Goal: Information Seeking & Learning: Find specific fact

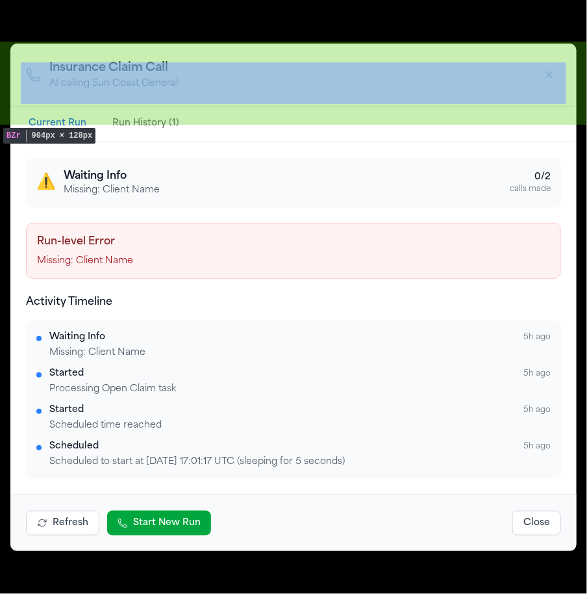
click at [498, 14] on div "Insurance Claim Call AI calling Sun Coast General Current Run Run History (1) ⚠…" at bounding box center [293, 297] width 587 height 594
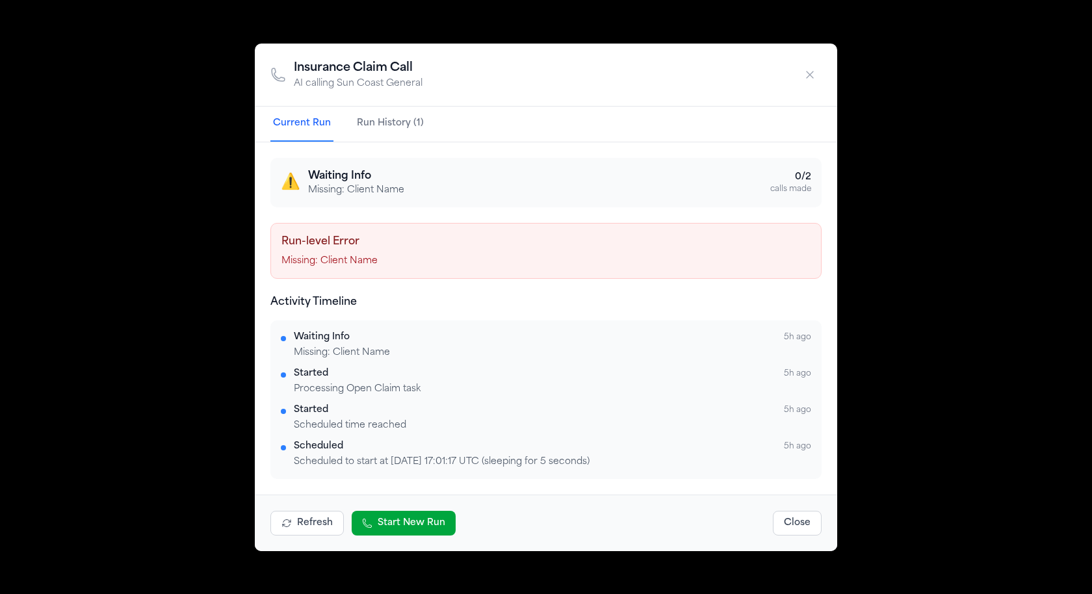
click at [587, 21] on div "Insurance Claim Call AI calling Sun Coast General Current Run Run History (1) ⚠…" at bounding box center [546, 297] width 1092 height 594
click at [587, 79] on icon "button" at bounding box center [809, 74] width 13 height 13
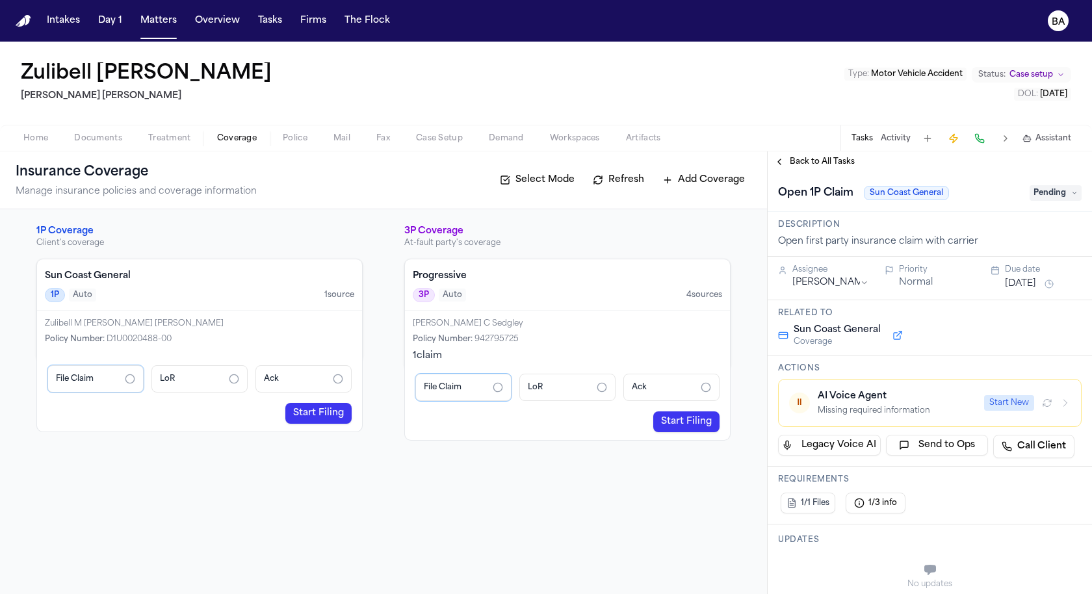
click at [102, 136] on span "Documents" at bounding box center [98, 138] width 48 height 10
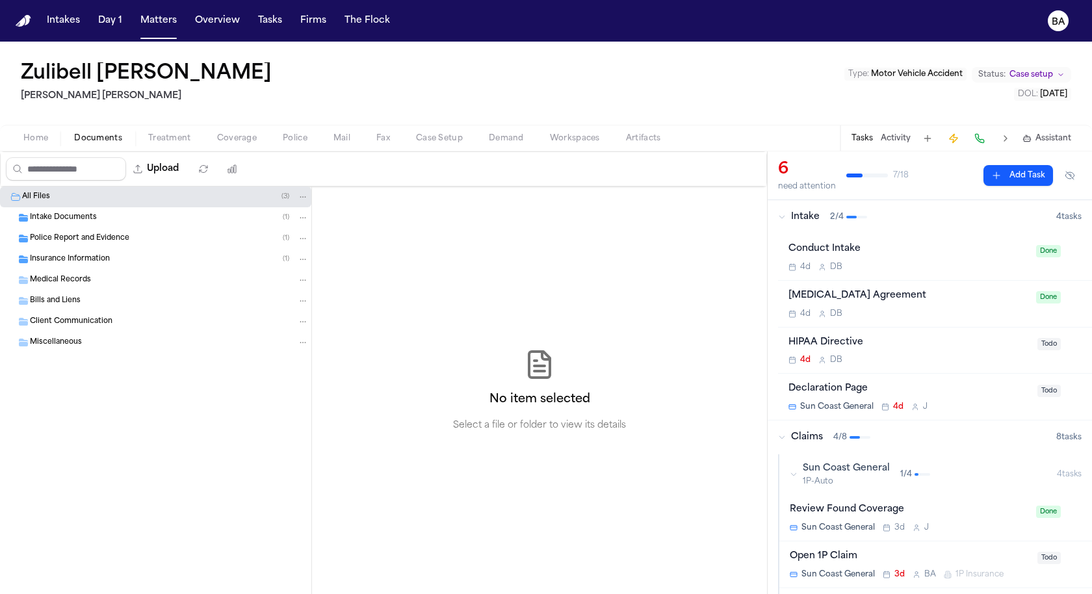
click at [97, 220] on div "Intake Documents ( 1 )" at bounding box center [169, 218] width 279 height 12
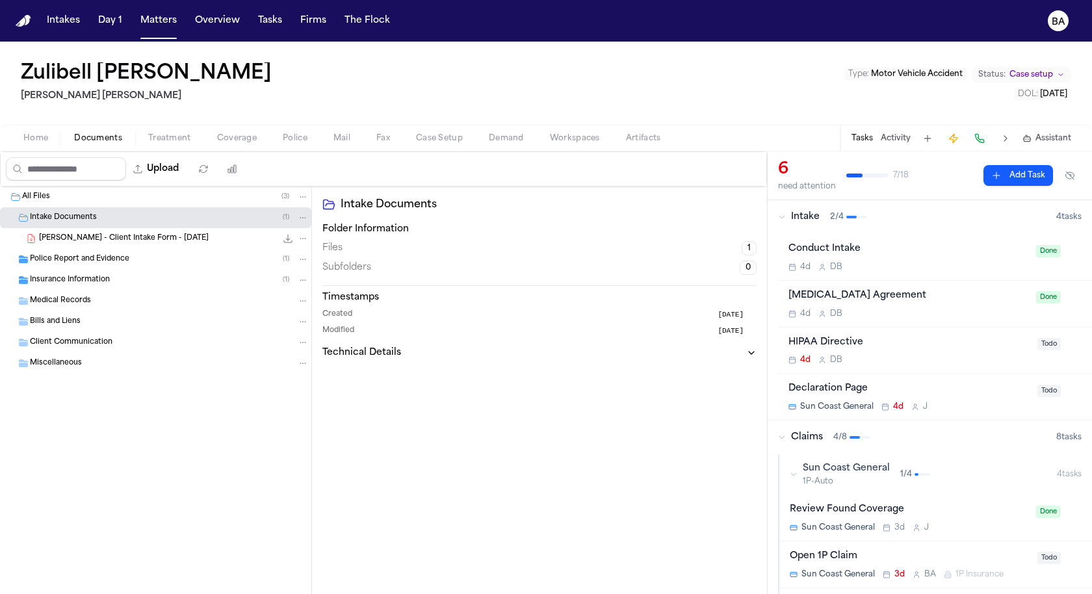
click at [93, 260] on span "Police Report and Evidence" at bounding box center [79, 259] width 99 height 11
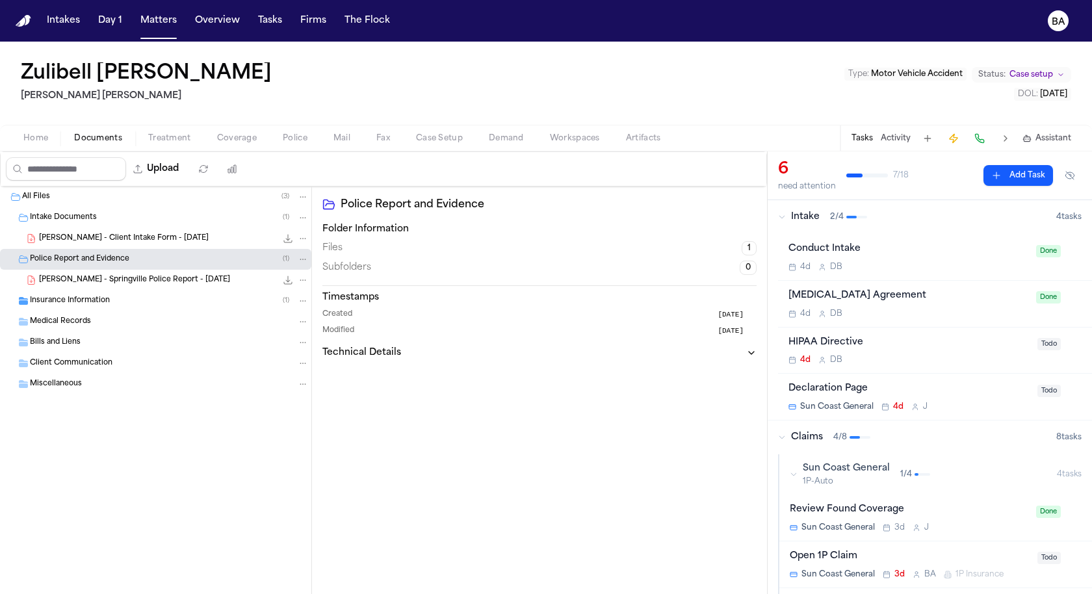
click at [95, 277] on span "[PERSON_NAME] - Springville Police Report - [DATE]" at bounding box center [134, 280] width 191 height 11
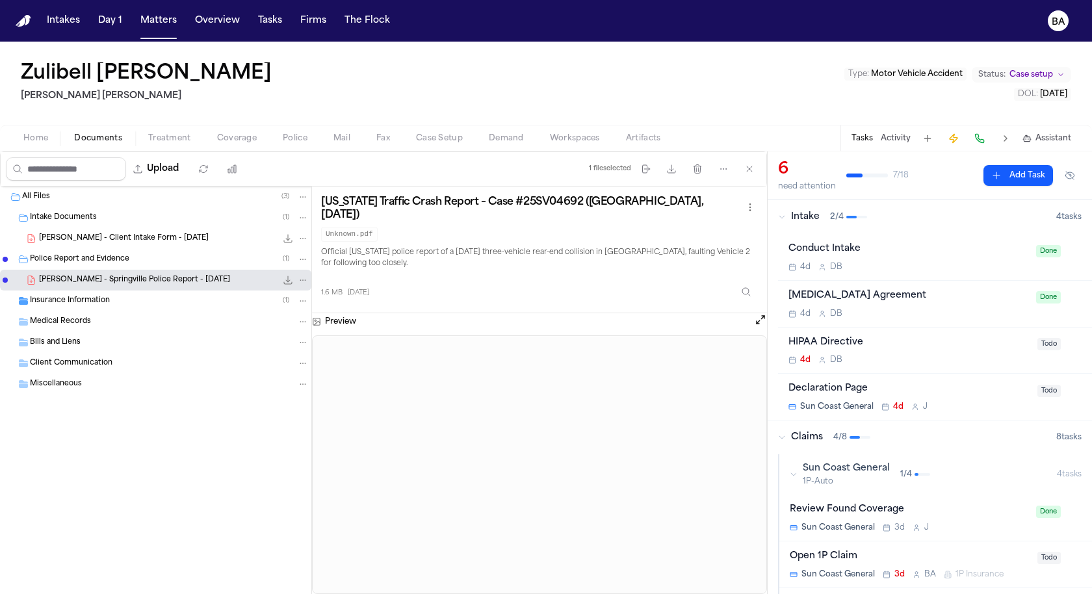
click at [587, 135] on button "Artifacts" at bounding box center [643, 139] width 61 height 16
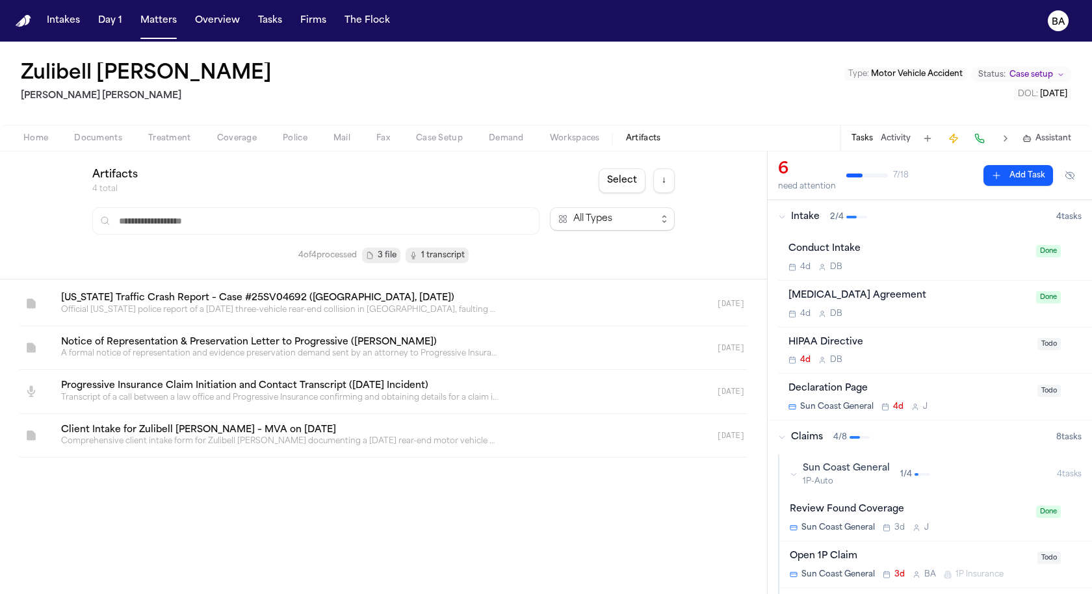
click at [232, 284] on link at bounding box center [368, 304] width 634 height 44
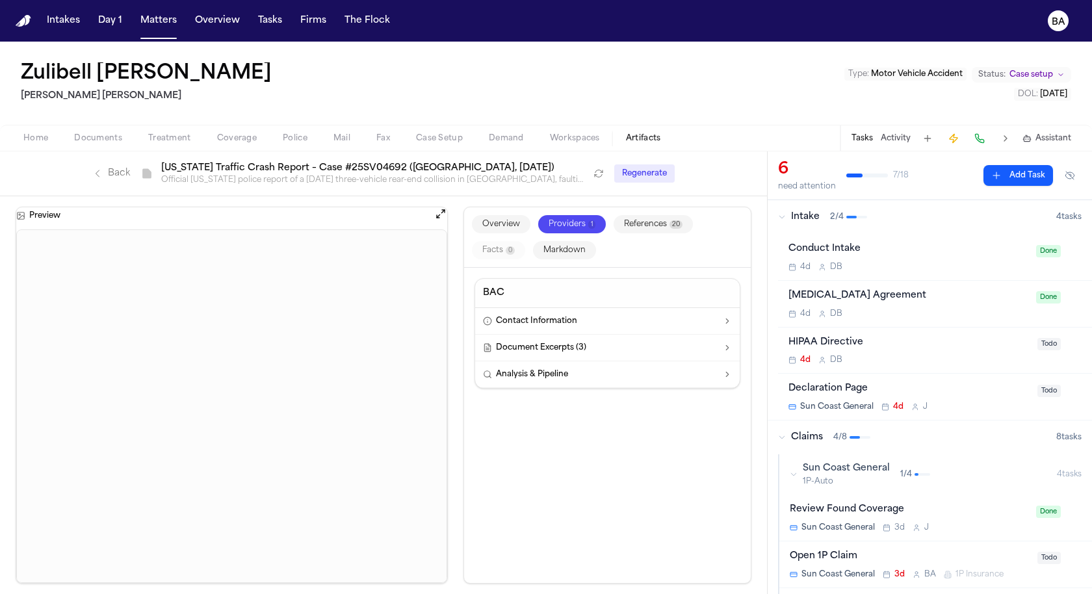
click at [587, 225] on button "References 20" at bounding box center [652, 224] width 79 height 18
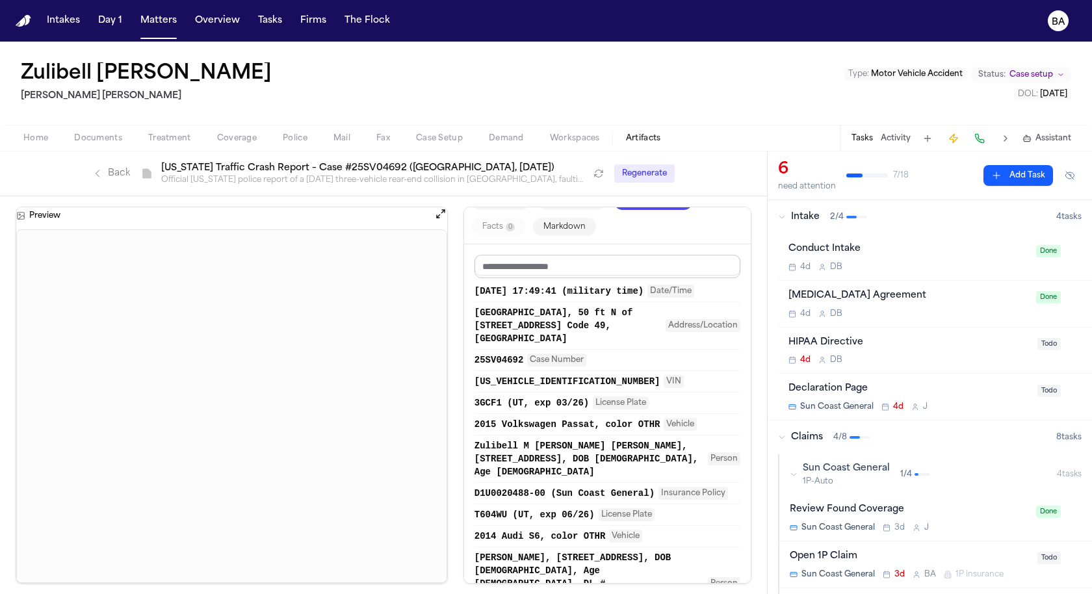
scroll to position [40, 0]
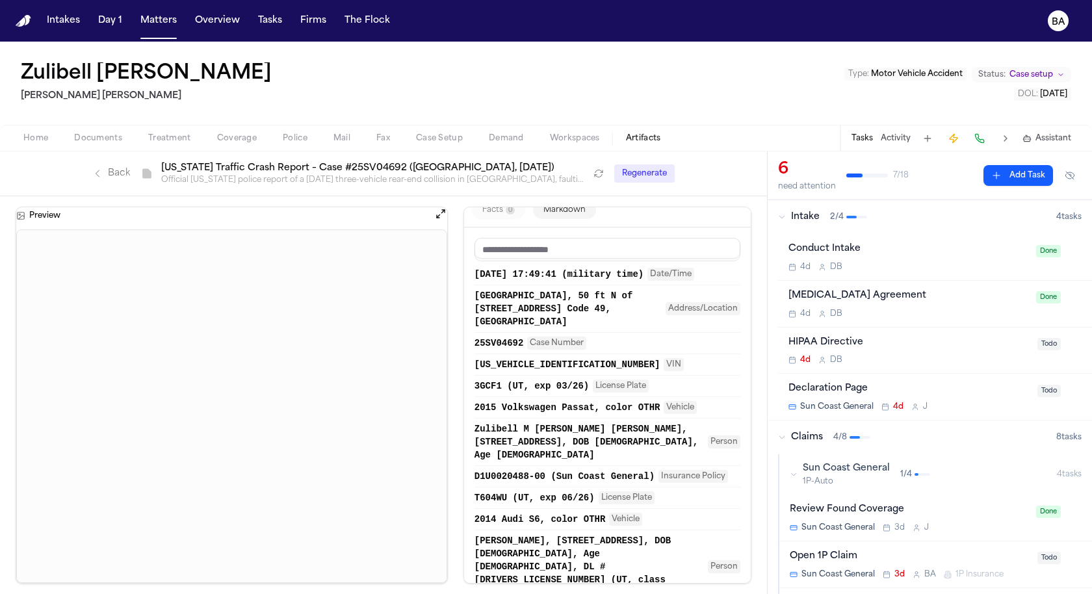
click at [587, 272] on span "[DATE] 17:49:41 (military time)" at bounding box center [558, 274] width 169 height 13
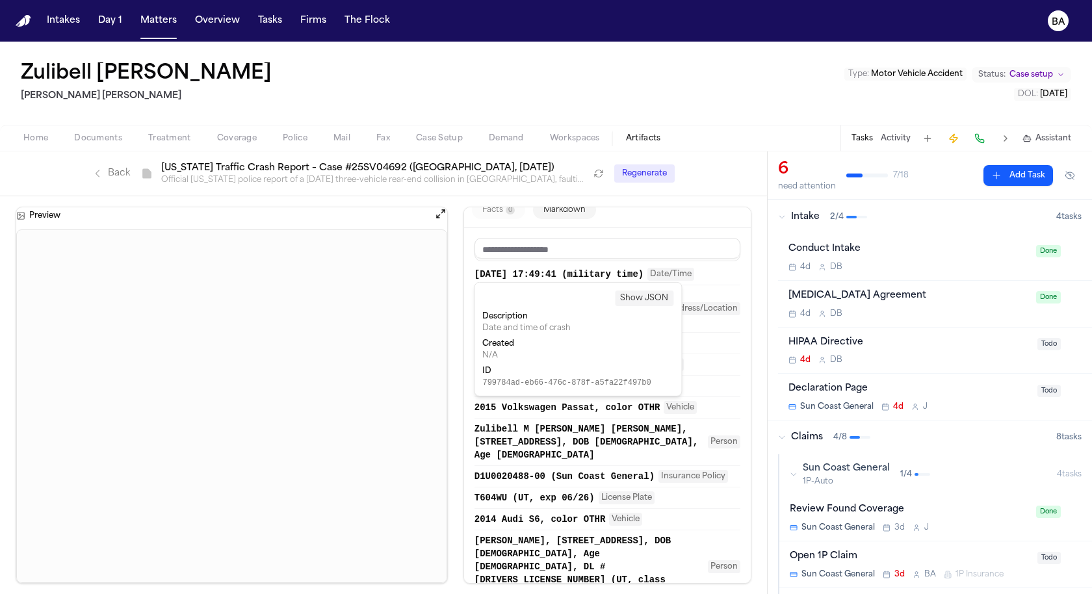
click at [587, 299] on button "[GEOGRAPHIC_DATA], 50 ft N of [STREET_ADDRESS] Code 49, [GEOGRAPHIC_DATA] Addre…" at bounding box center [607, 308] width 266 height 39
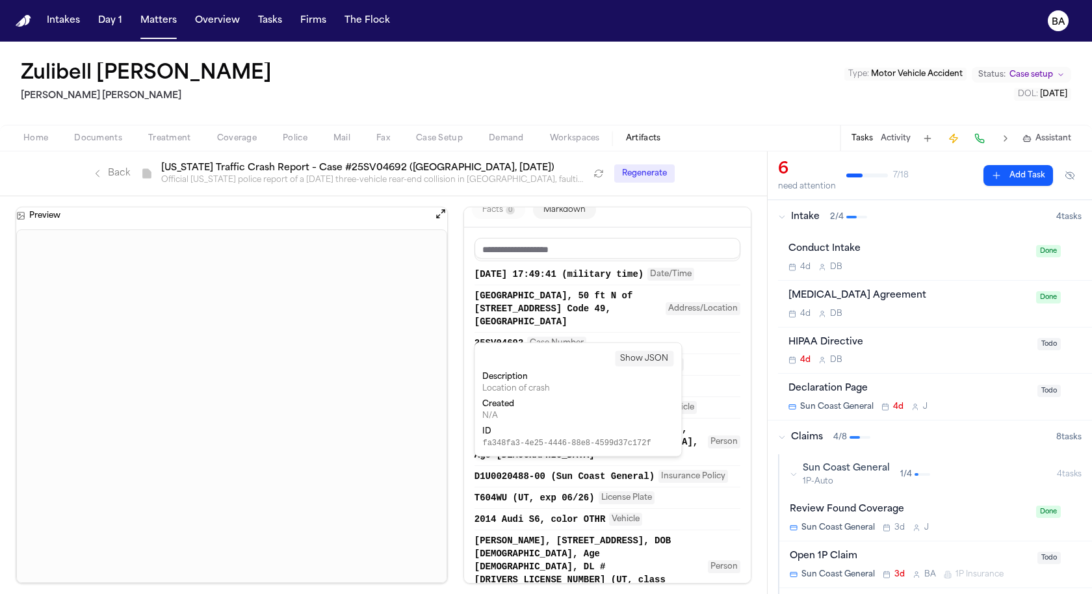
click at [585, 318] on span "[GEOGRAPHIC_DATA], 50 ft N of [STREET_ADDRESS] Code 49, [GEOGRAPHIC_DATA]" at bounding box center [567, 308] width 187 height 39
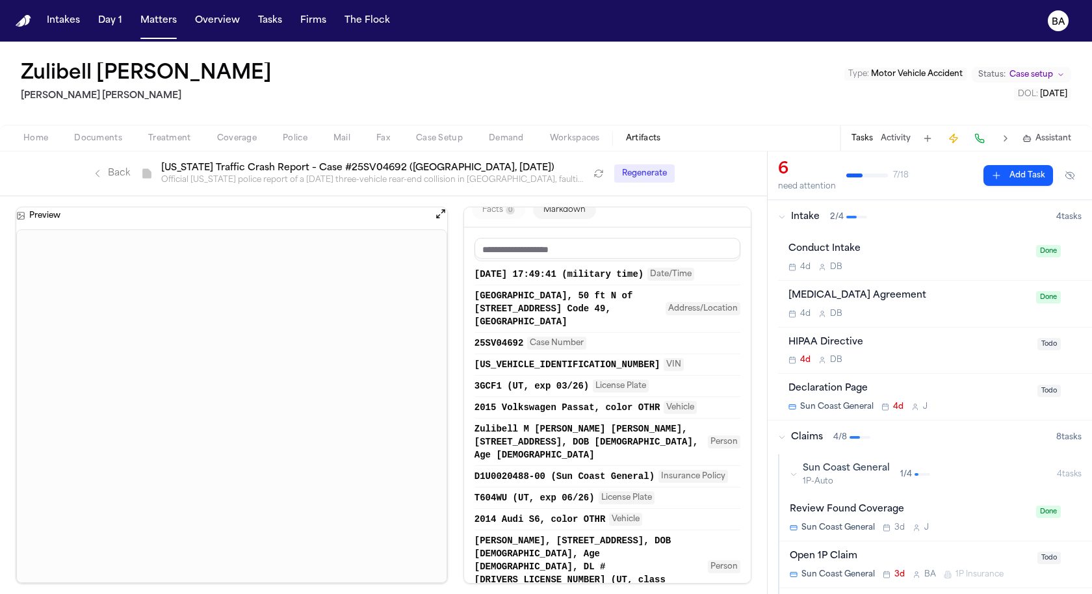
click at [550, 371] on span "[US_VEHICLE_IDENTIFICATION_NUMBER]" at bounding box center [567, 364] width 186 height 13
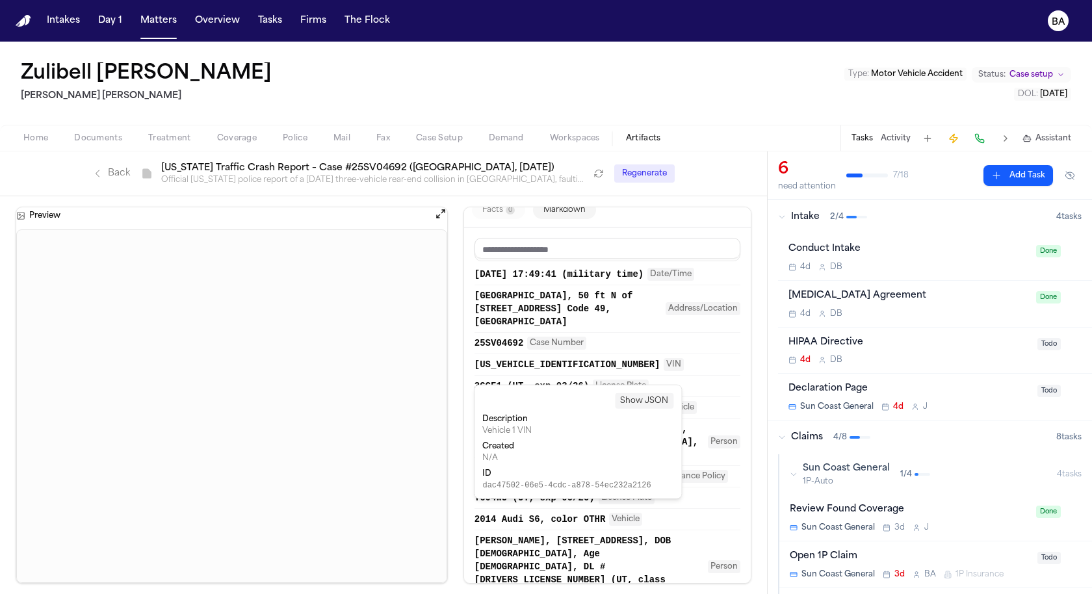
click at [587, 333] on div "[GEOGRAPHIC_DATA], 50 ft N of [STREET_ADDRESS] Code 49, [GEOGRAPHIC_DATA] Addre…" at bounding box center [607, 308] width 266 height 47
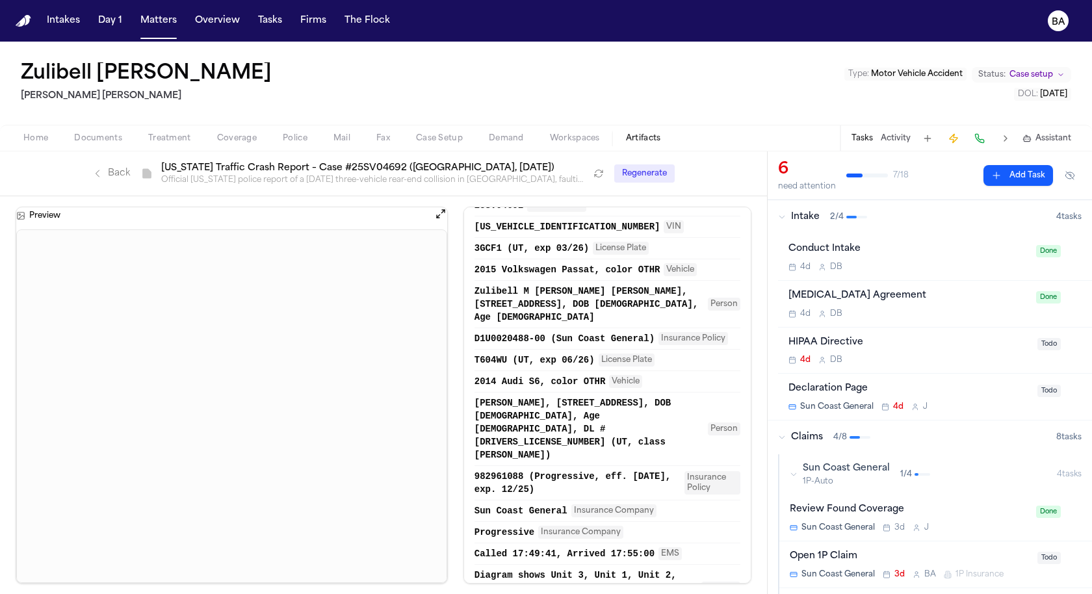
scroll to position [227, 0]
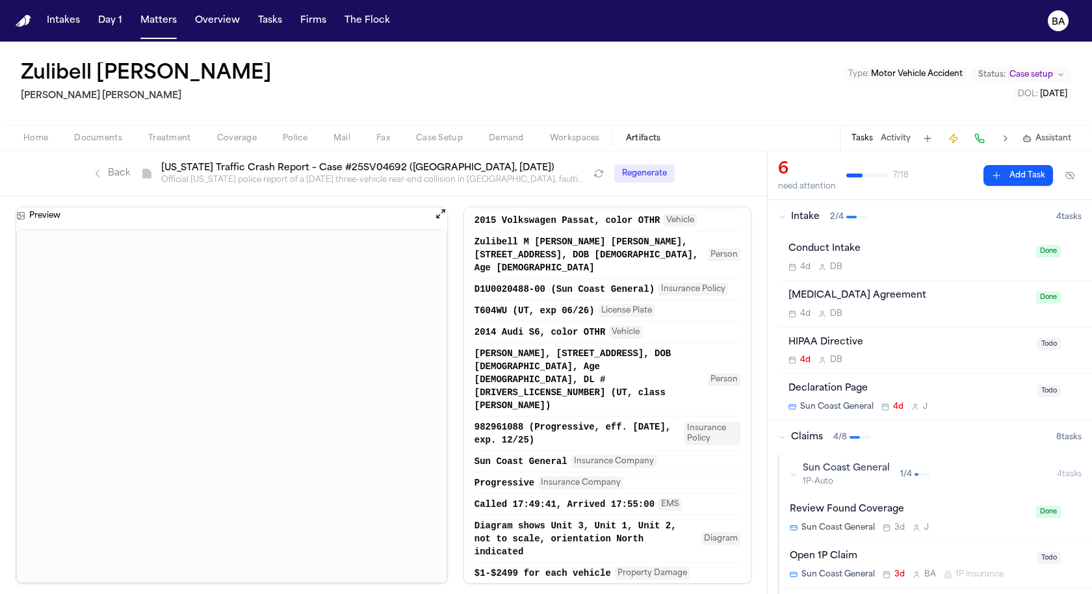
click at [581, 339] on span "2014 Audi S6, color OTHR" at bounding box center [539, 332] width 131 height 13
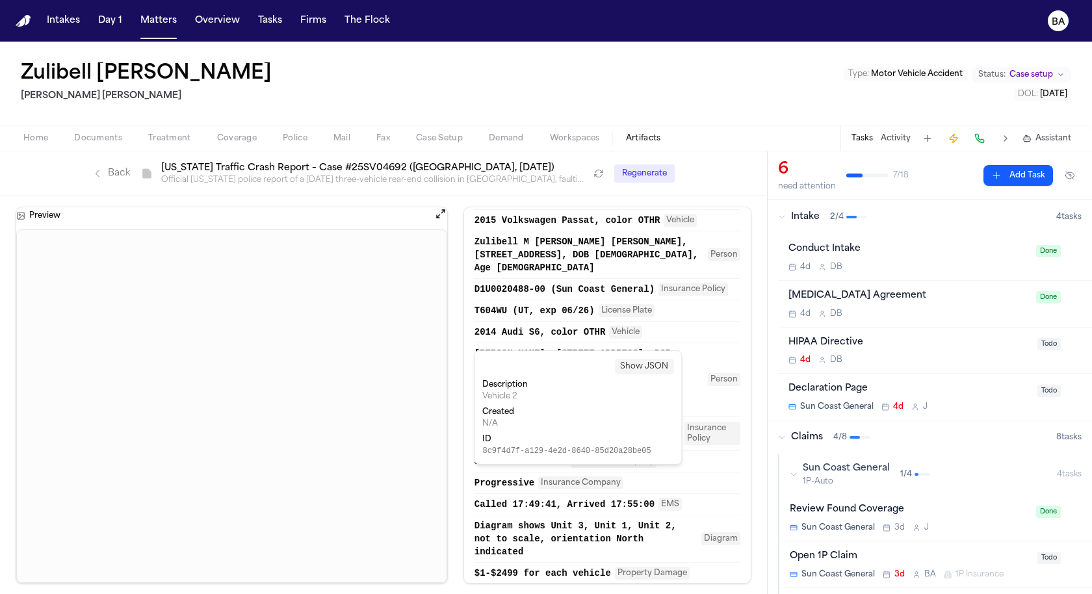
click at [587, 296] on span "Insurance Policy" at bounding box center [693, 289] width 70 height 13
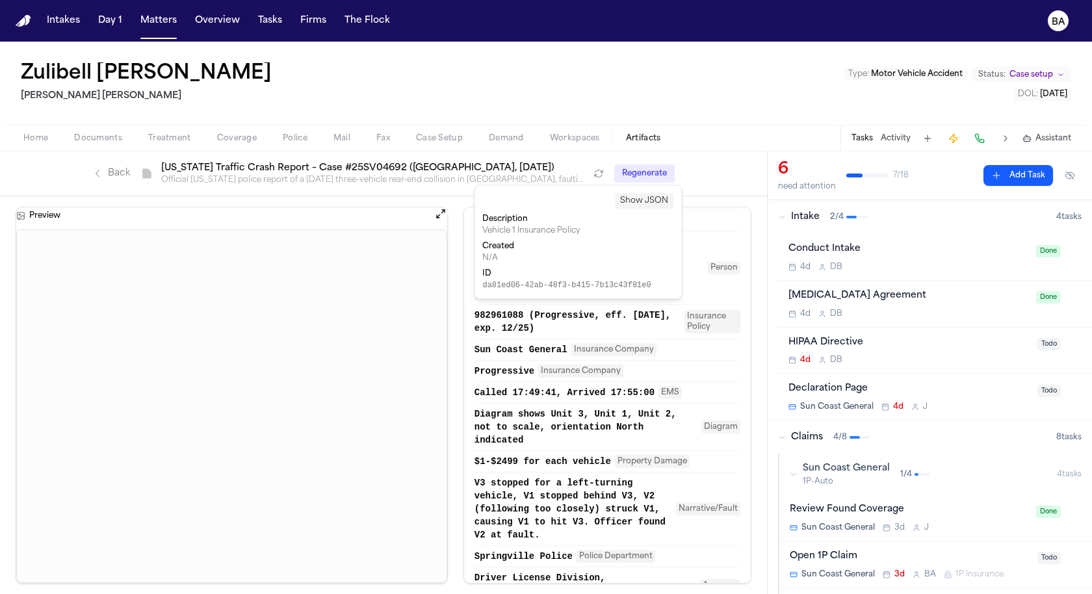
scroll to position [350, 0]
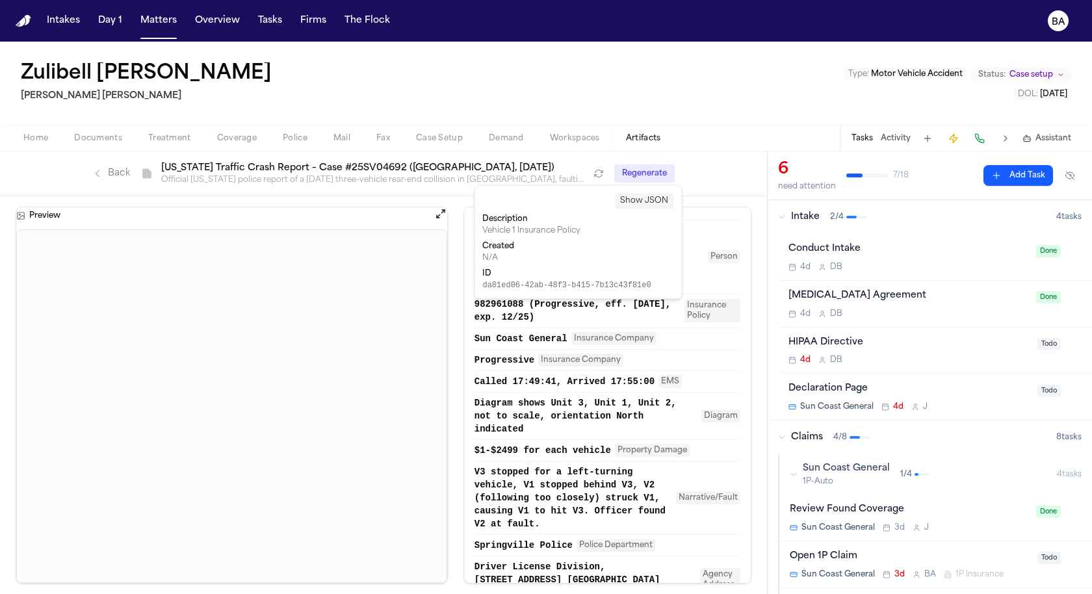
click at [542, 465] on span "V3 stopped for a left-turning vehicle, V1 stopped behind V3, V2 (following too …" at bounding box center [573, 497] width 198 height 65
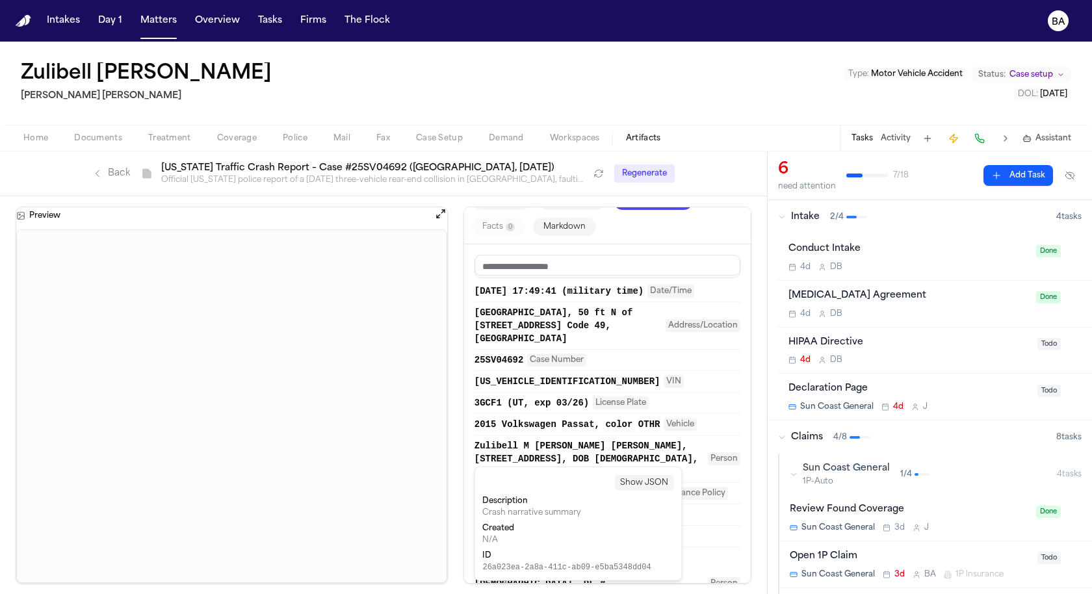
scroll to position [0, 0]
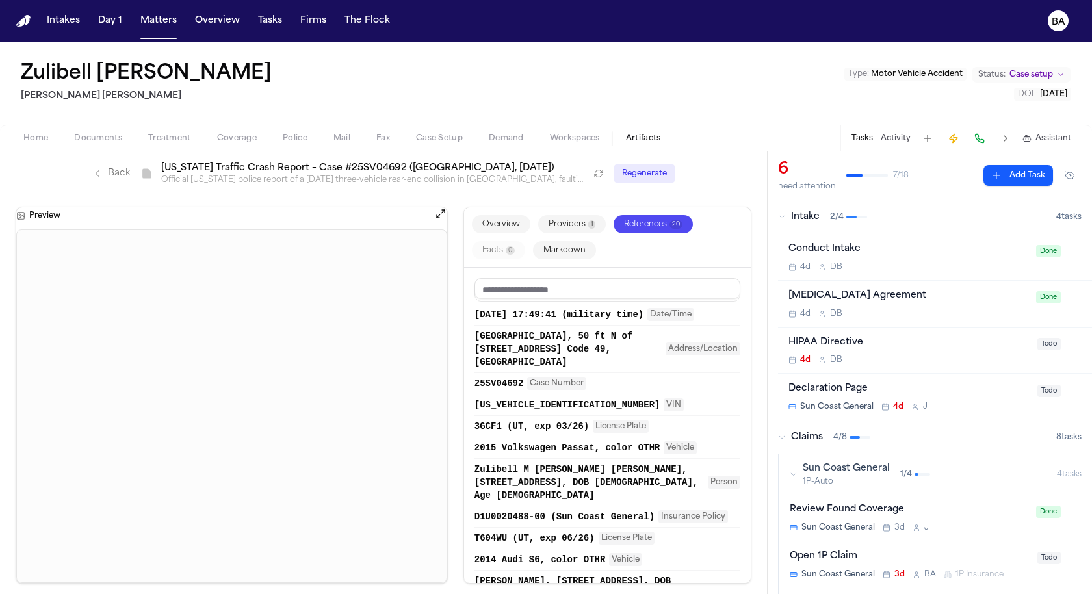
click at [587, 227] on span "1" at bounding box center [591, 224] width 7 height 8
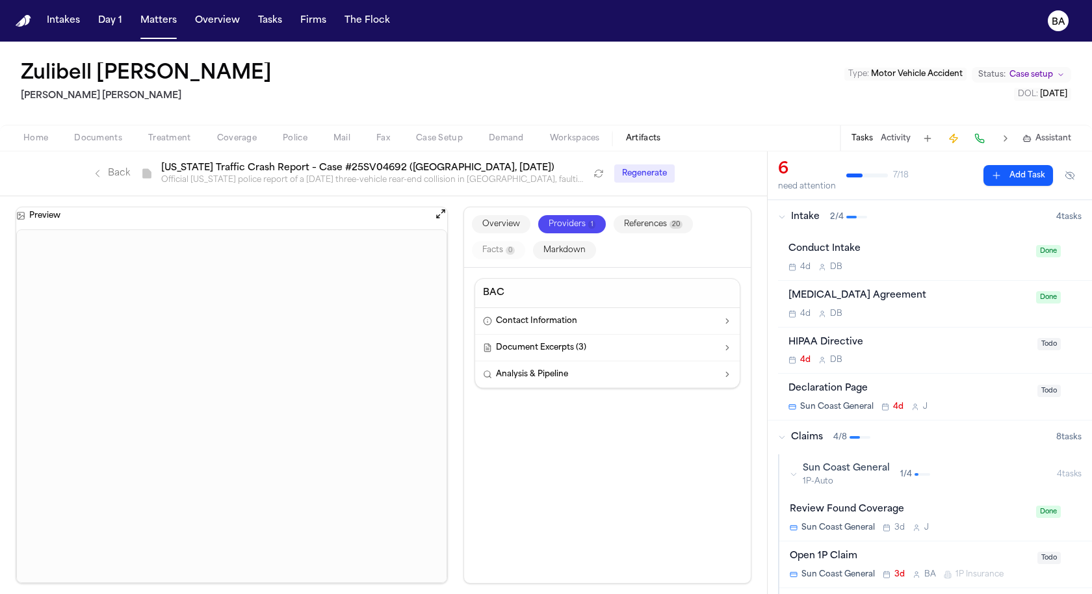
click at [587, 320] on button "Contact Information" at bounding box center [607, 321] width 264 height 27
click at [511, 216] on button "Overview" at bounding box center [501, 224] width 58 height 18
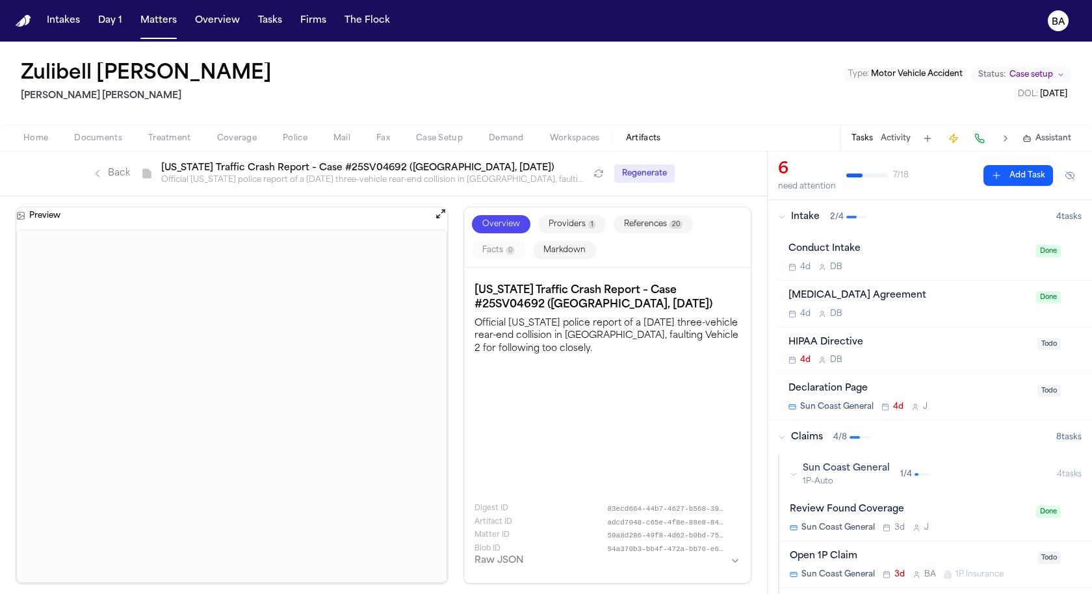
click at [587, 219] on button "References 20" at bounding box center [652, 224] width 79 height 18
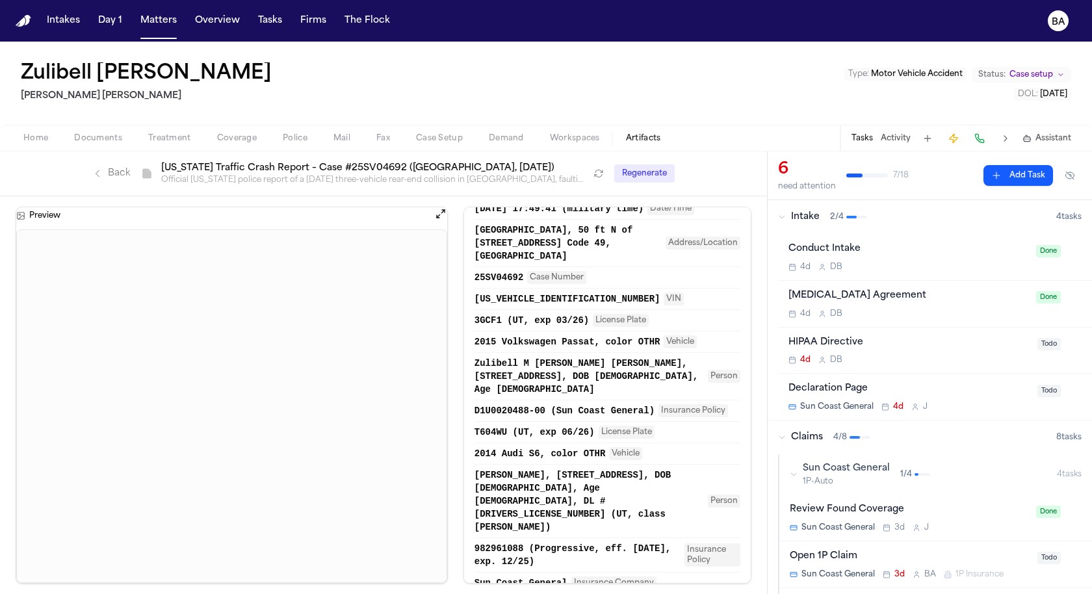
scroll to position [177, 0]
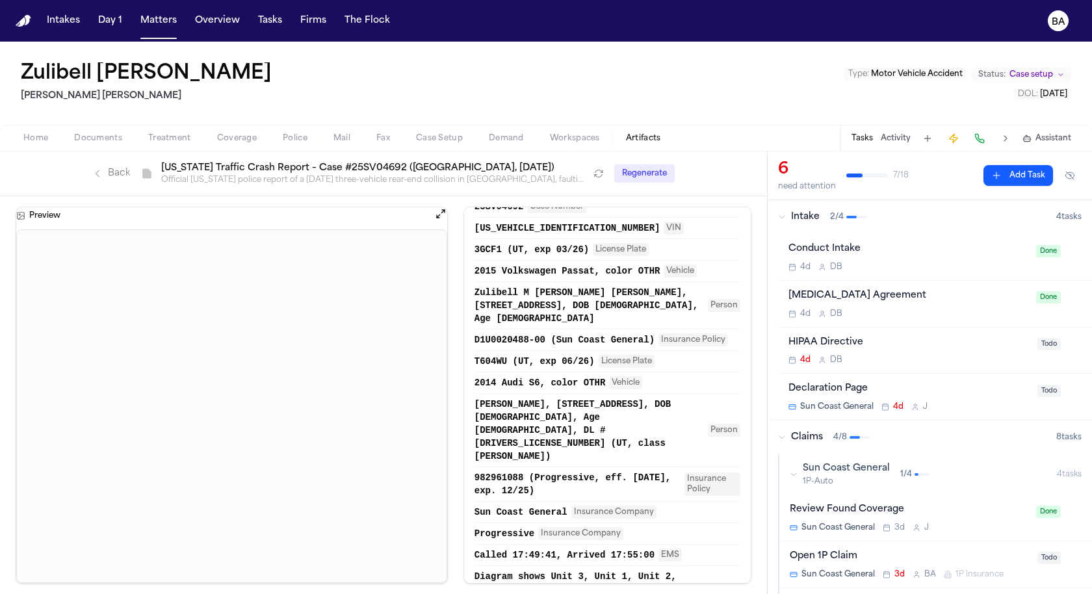
click at [579, 325] on span "Zulibell M [PERSON_NAME] [PERSON_NAME], [STREET_ADDRESS], DOB [DEMOGRAPHIC_DATA…" at bounding box center [588, 305] width 229 height 39
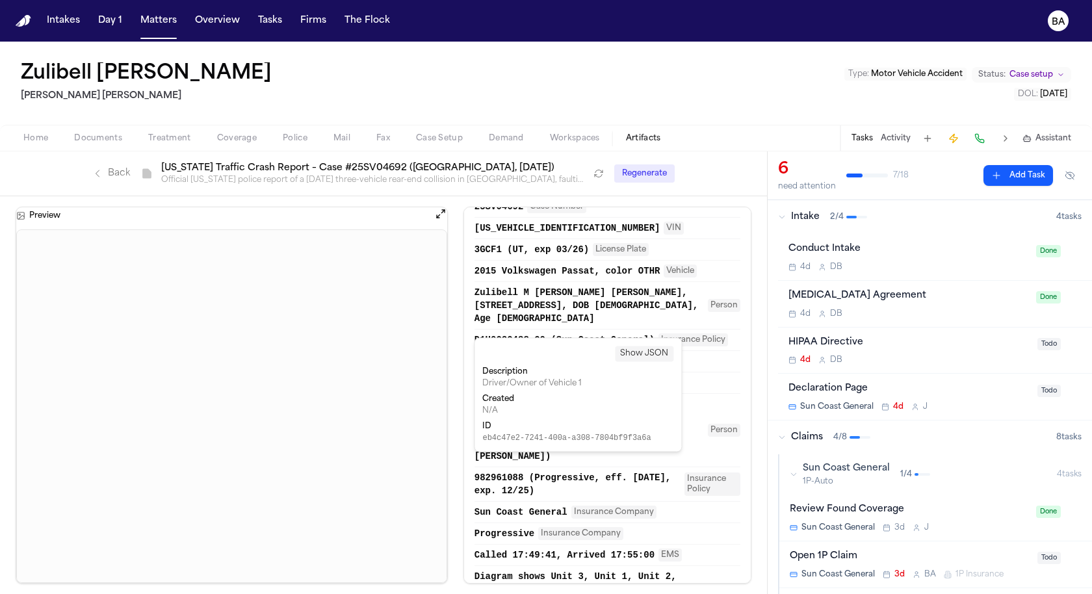
click at [565, 314] on span "Zulibell M [PERSON_NAME] [PERSON_NAME], [STREET_ADDRESS], DOB [DEMOGRAPHIC_DATA…" at bounding box center [588, 305] width 229 height 39
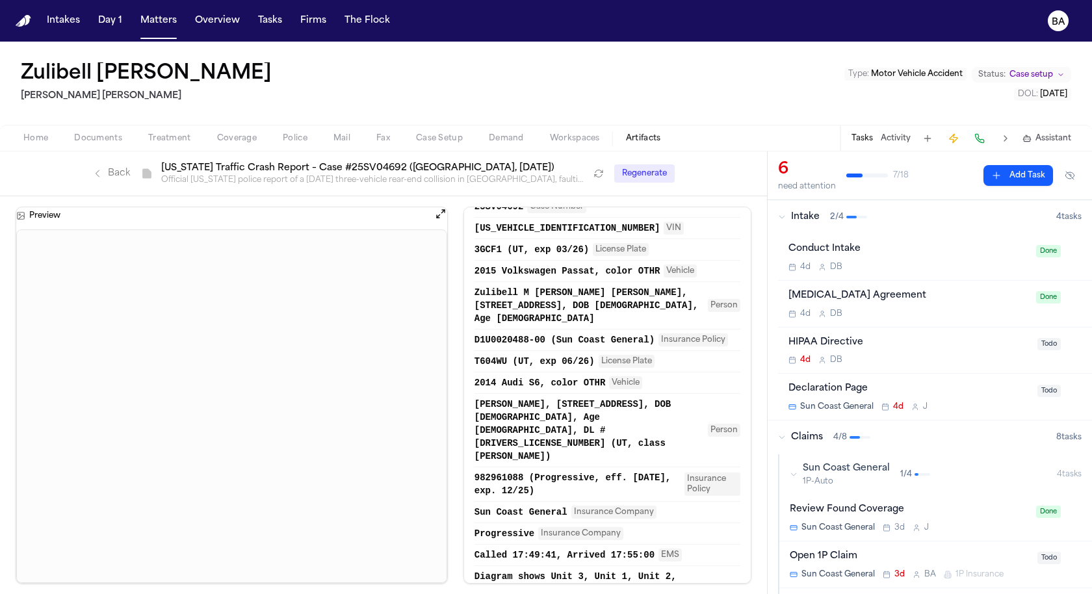
click at [557, 368] on span "T604WU (UT, exp 06/26)" at bounding box center [534, 361] width 120 height 13
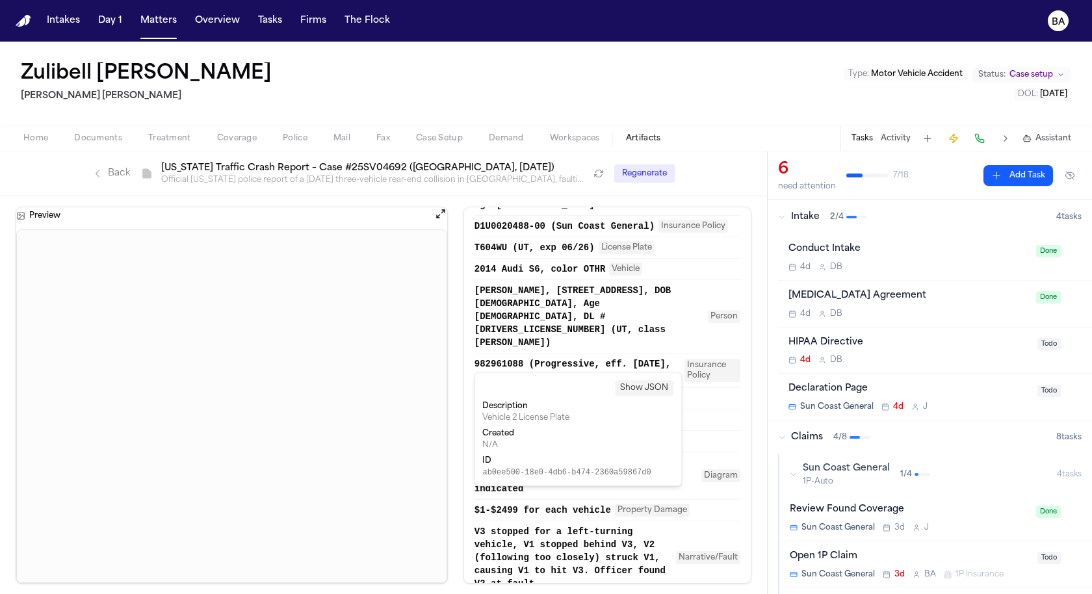
scroll to position [350, 0]
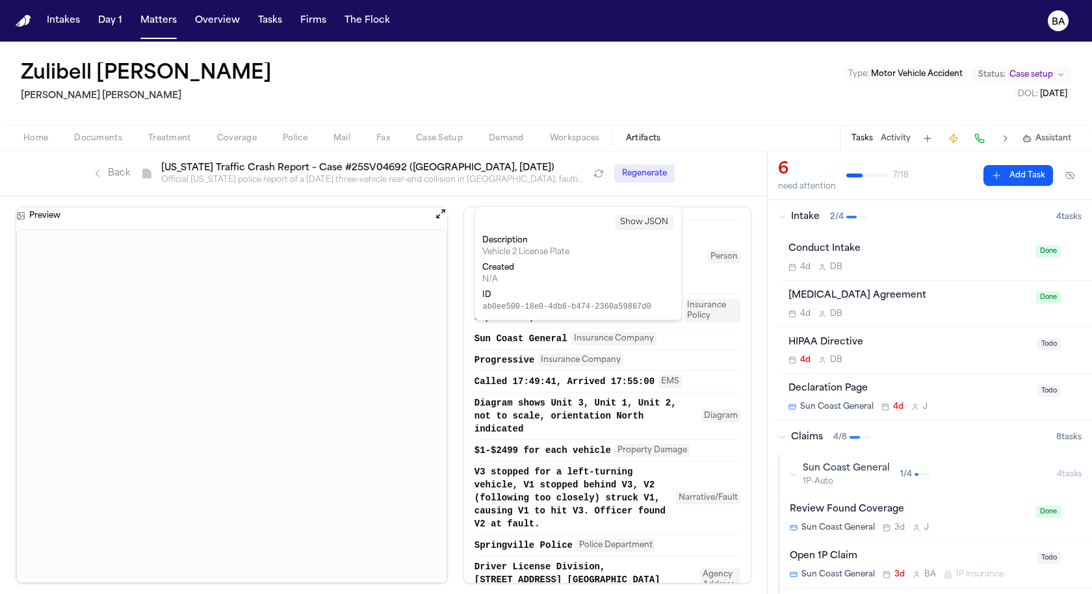
click at [587, 353] on button "Progressive Insurance Company" at bounding box center [607, 359] width 266 height 13
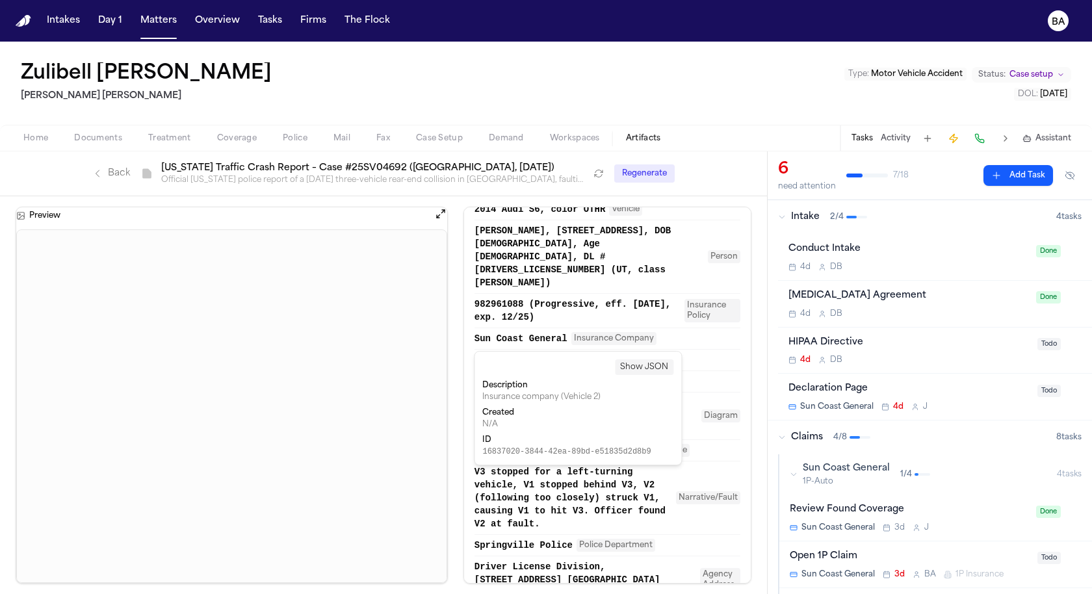
click at [587, 321] on div "Preview Overview Providers 1 References 20 Facts 0 Markdown [DATE] 17:49:41 (mi…" at bounding box center [383, 395] width 767 height 398
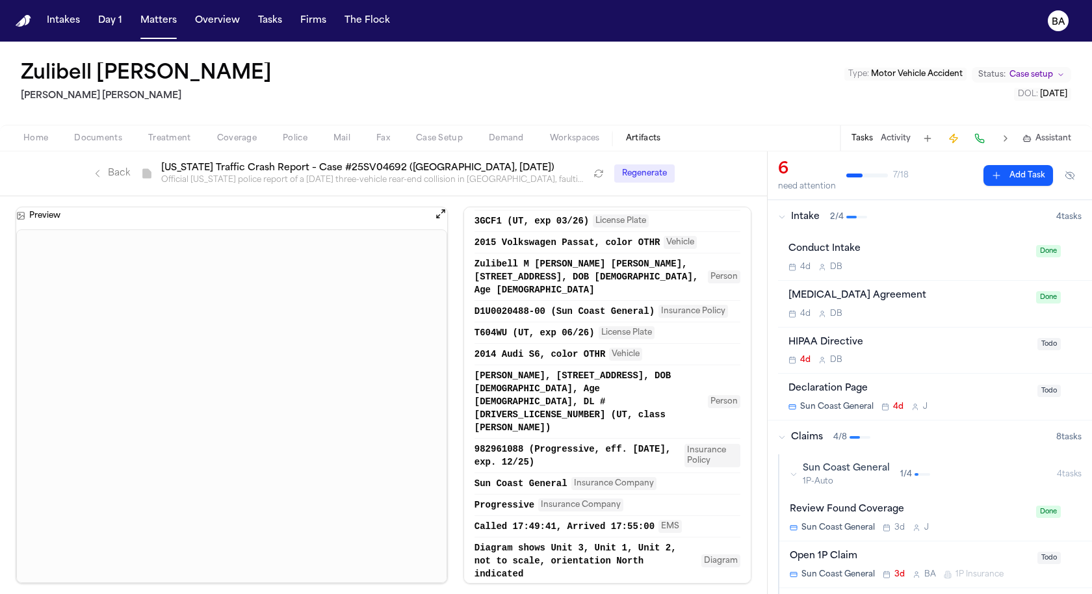
scroll to position [0, 0]
